Goal: Task Accomplishment & Management: Manage account settings

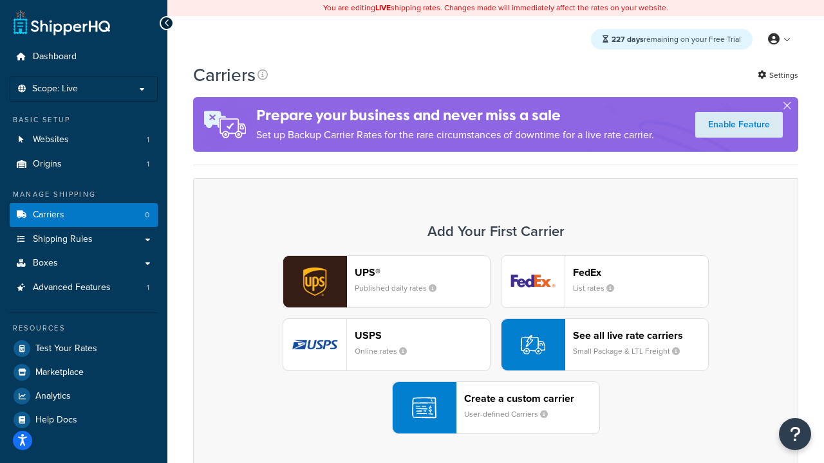
click at [496, 345] on div "UPS® Published daily rates FedEx List rates USPS Online rates See all live rate…" at bounding box center [496, 345] width 578 height 179
click at [640, 272] on header "FedEx" at bounding box center [640, 272] width 135 height 12
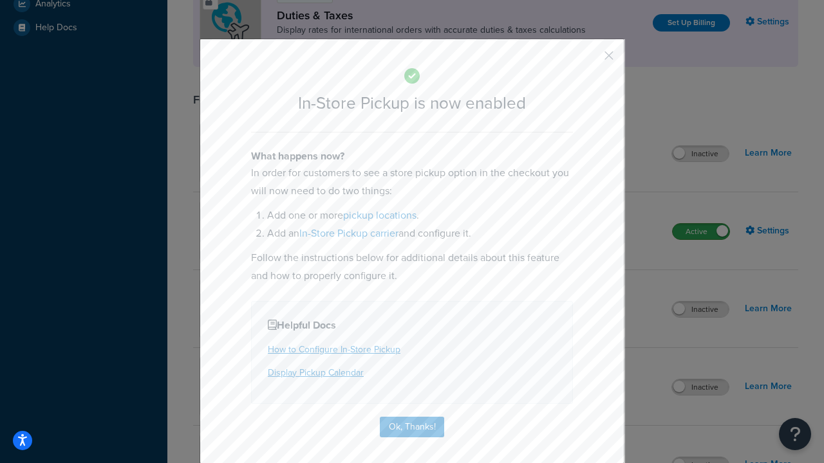
scroll to position [442, 0]
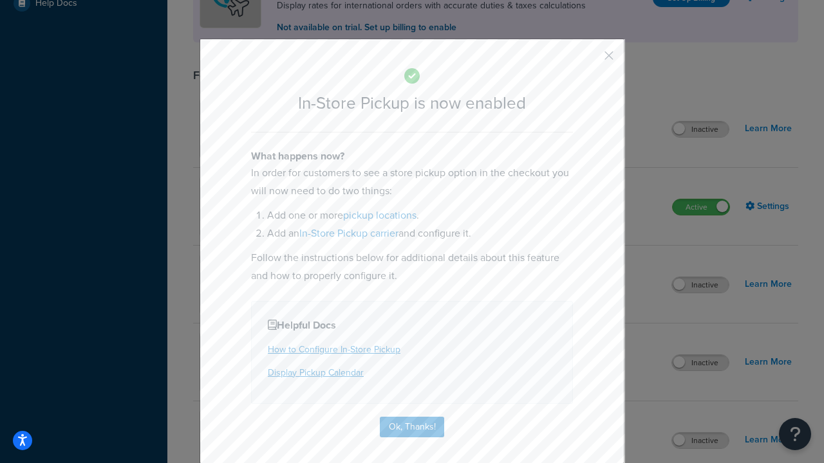
click at [590, 60] on button "button" at bounding box center [589, 60] width 3 height 3
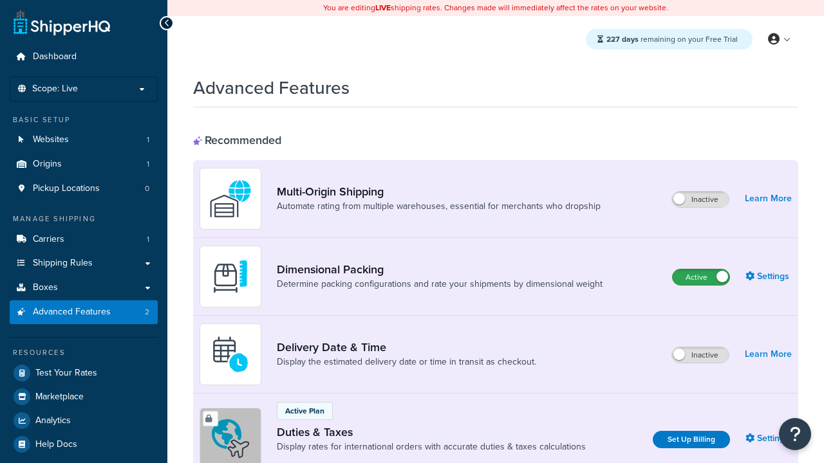
click at [701, 277] on label "Active" at bounding box center [701, 277] width 57 height 15
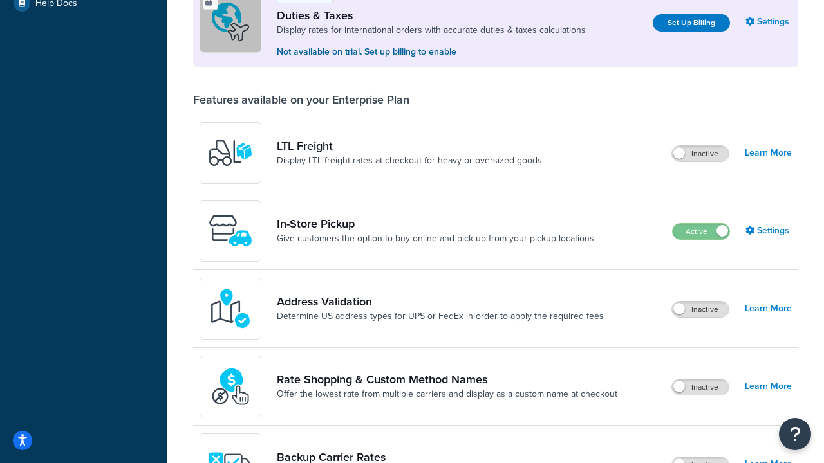
scroll to position [393, 0]
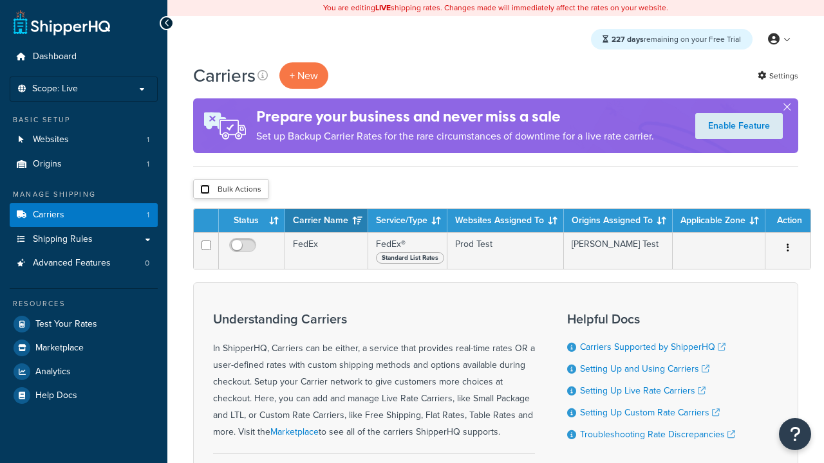
click at [205, 190] on input "checkbox" at bounding box center [205, 190] width 10 height 10
checkbox input "true"
click at [0, 0] on button "Delete" at bounding box center [0, 0] width 0 height 0
